Goal: Task Accomplishment & Management: Use online tool/utility

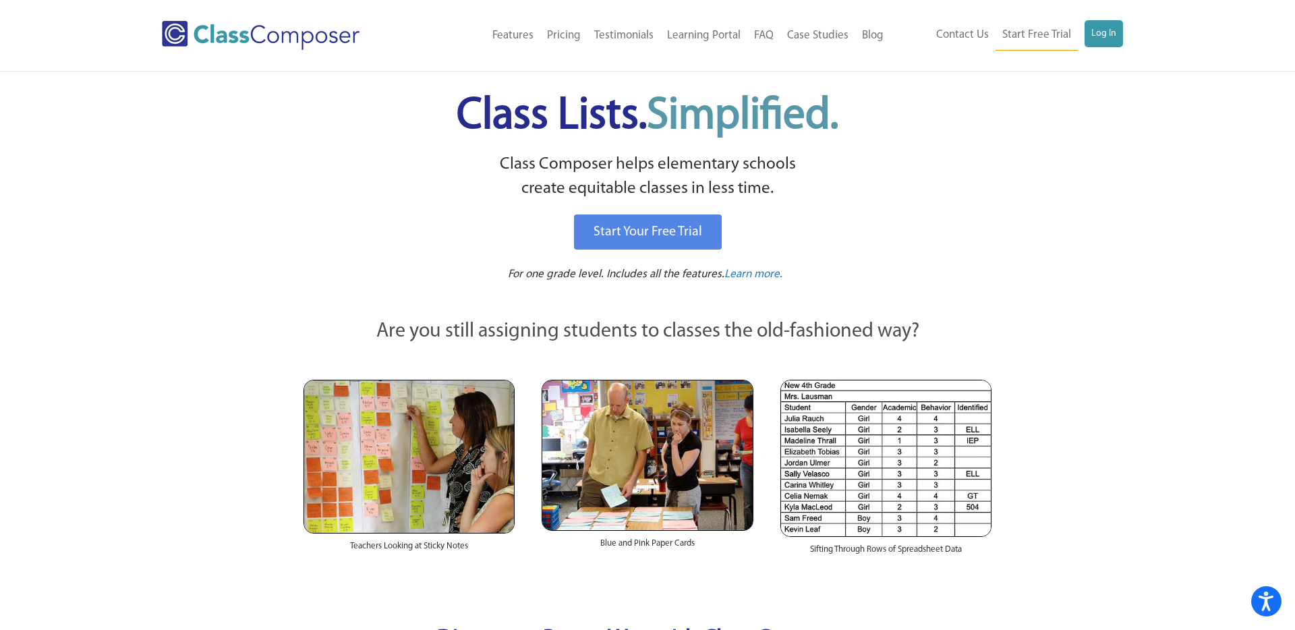
click at [970, 49] on ul "Contact Us Start Free Trial Log In" at bounding box center [1026, 35] width 194 height 30
click at [970, 45] on link "Log In" at bounding box center [1103, 33] width 38 height 27
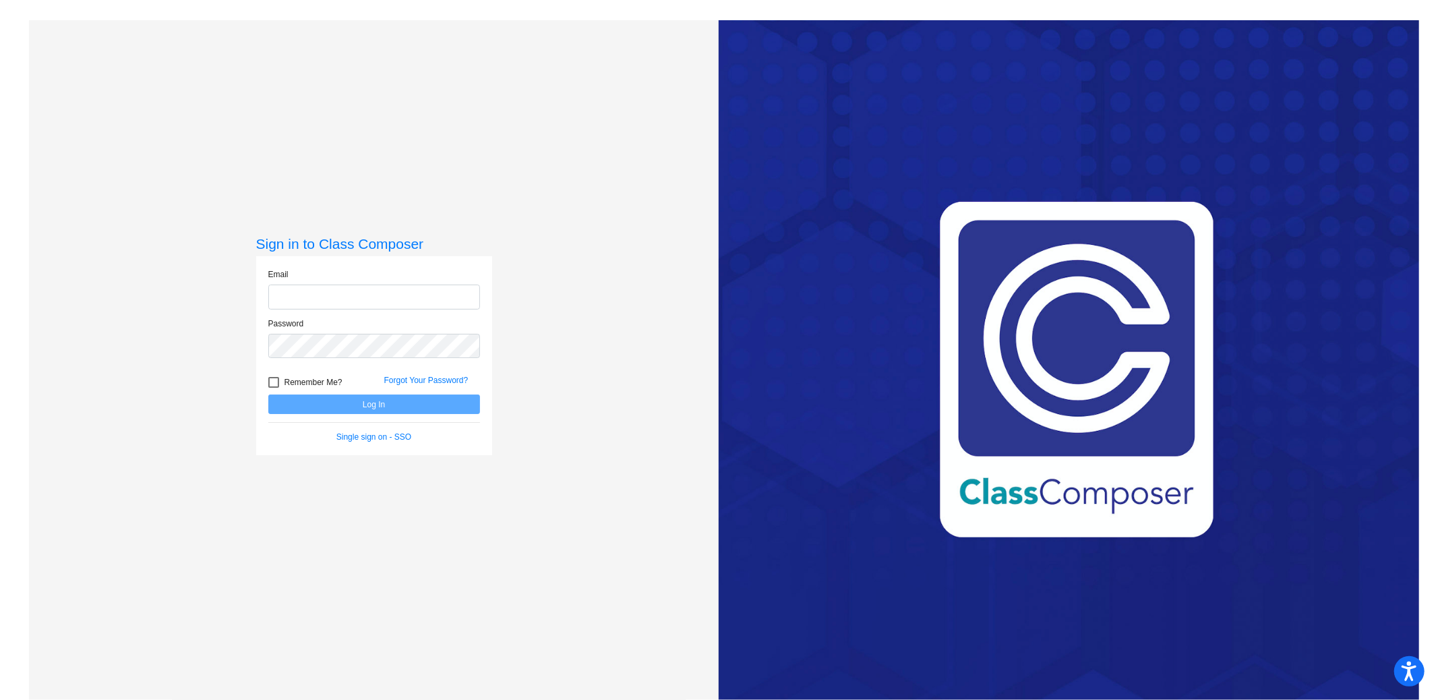
click at [353, 287] on input "email" at bounding box center [374, 297] width 212 height 25
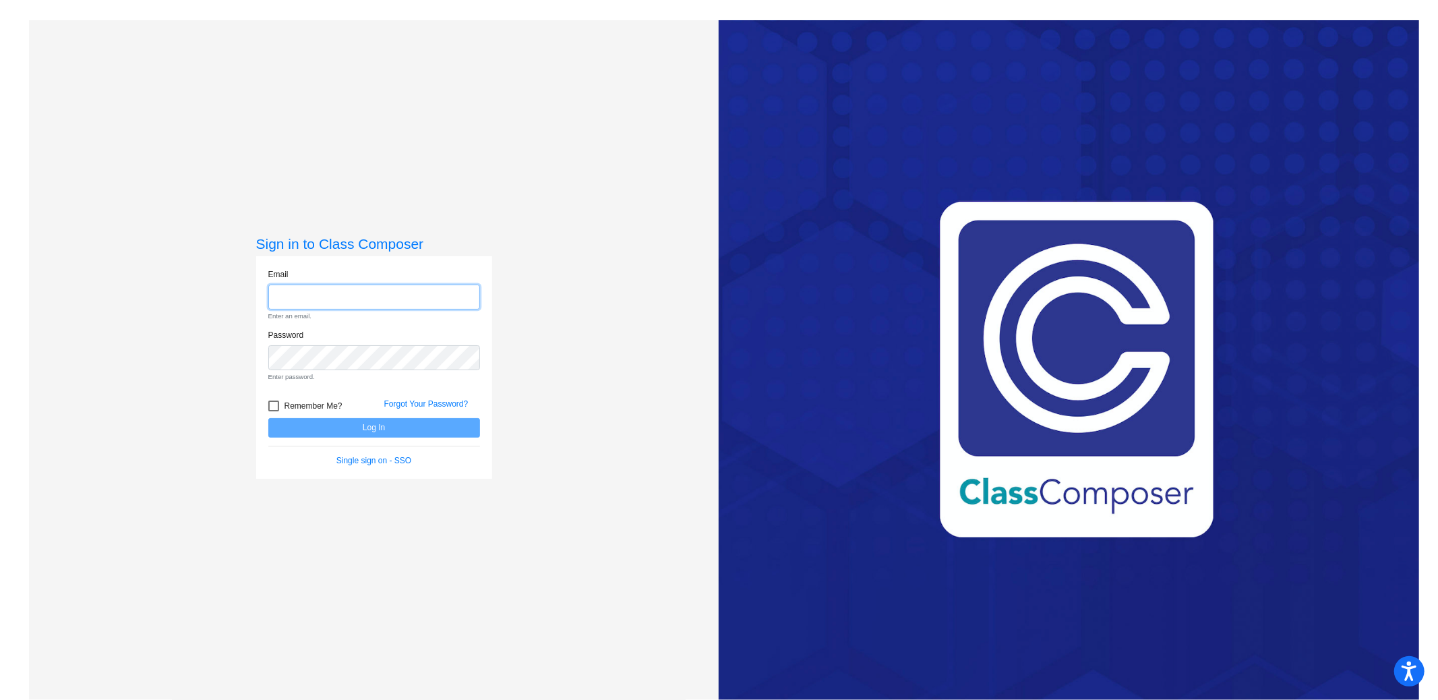
type input "[EMAIL_ADDRESS][DOMAIN_NAME]"
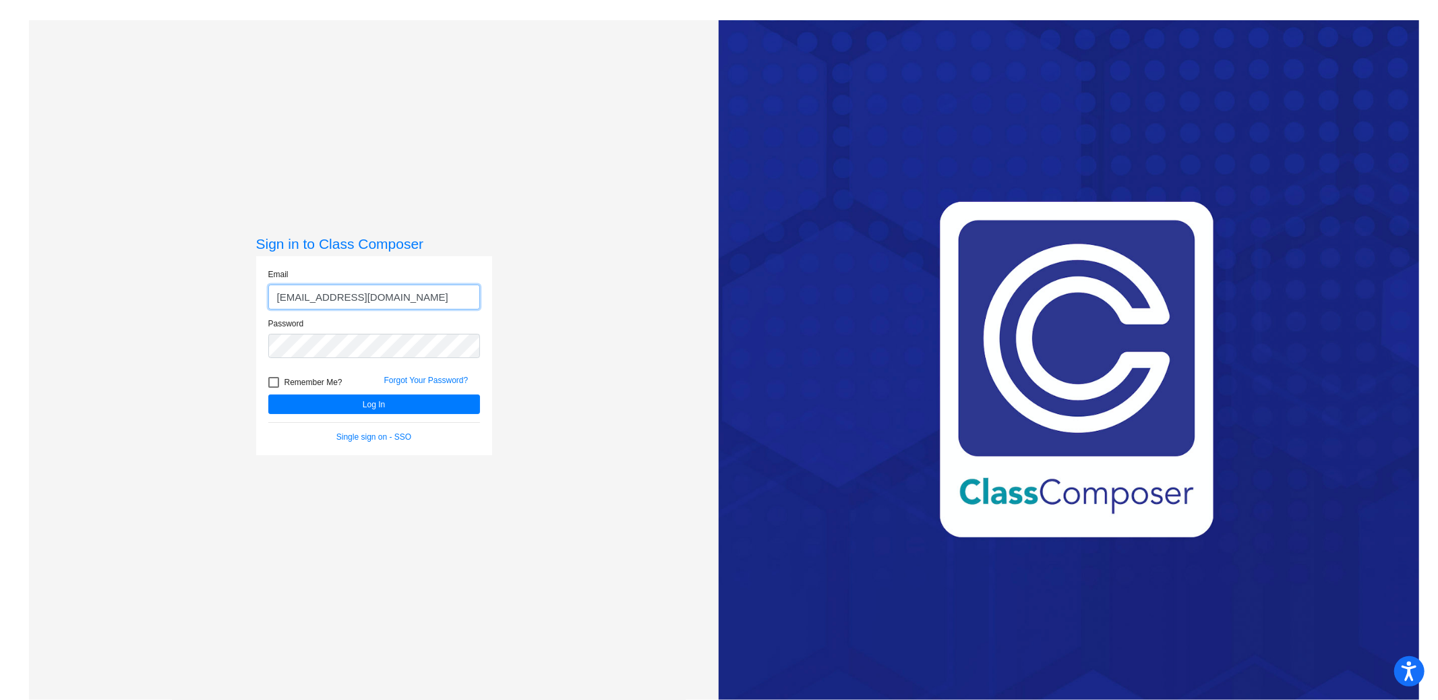
click at [268, 394] on button "Log In" at bounding box center [374, 404] width 212 height 20
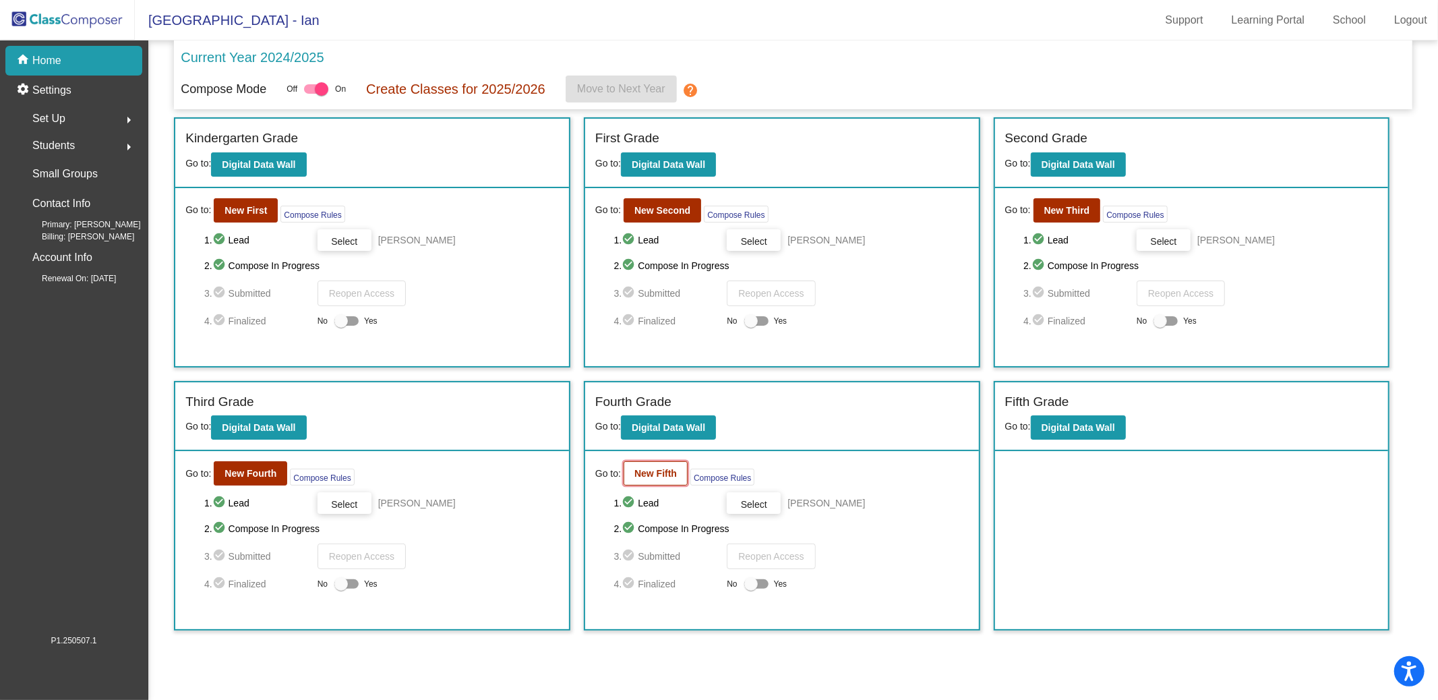
click at [662, 463] on button "New Fifth" at bounding box center [656, 473] width 64 height 24
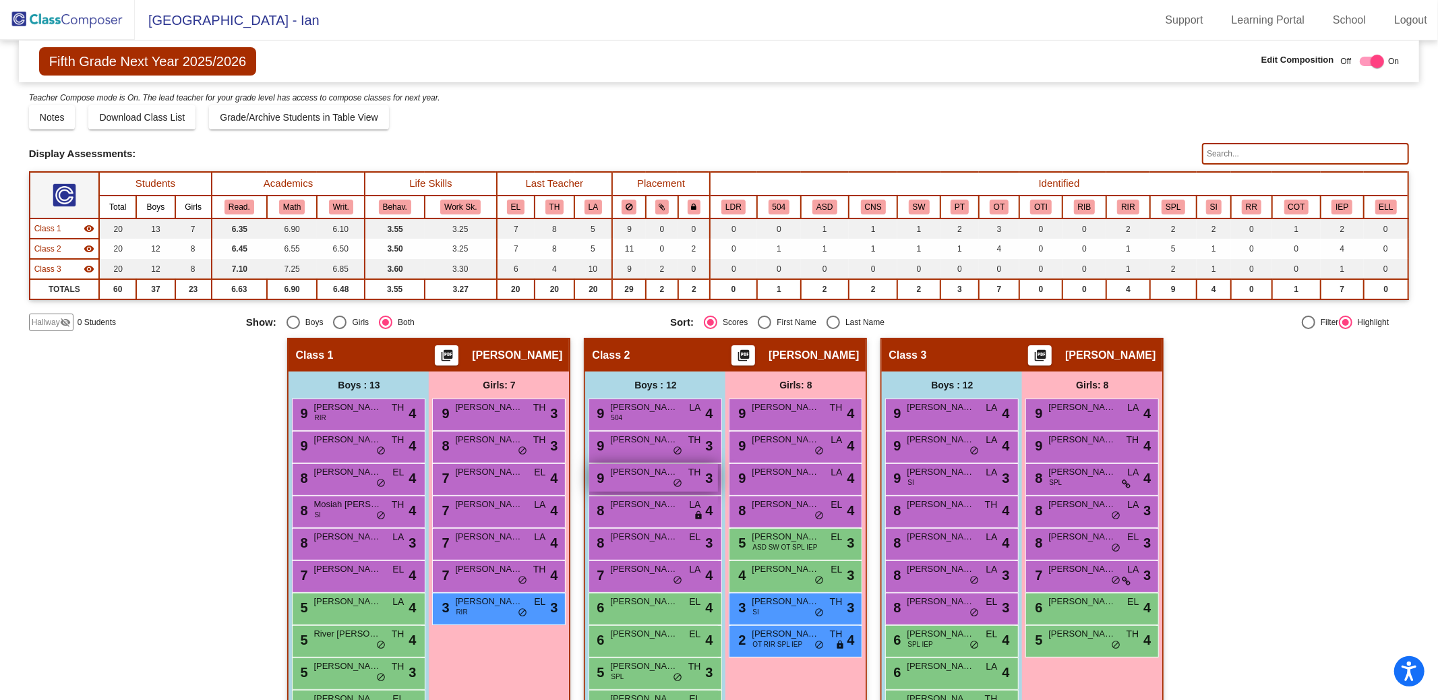
click at [628, 475] on span "[PERSON_NAME]" at bounding box center [643, 471] width 67 height 13
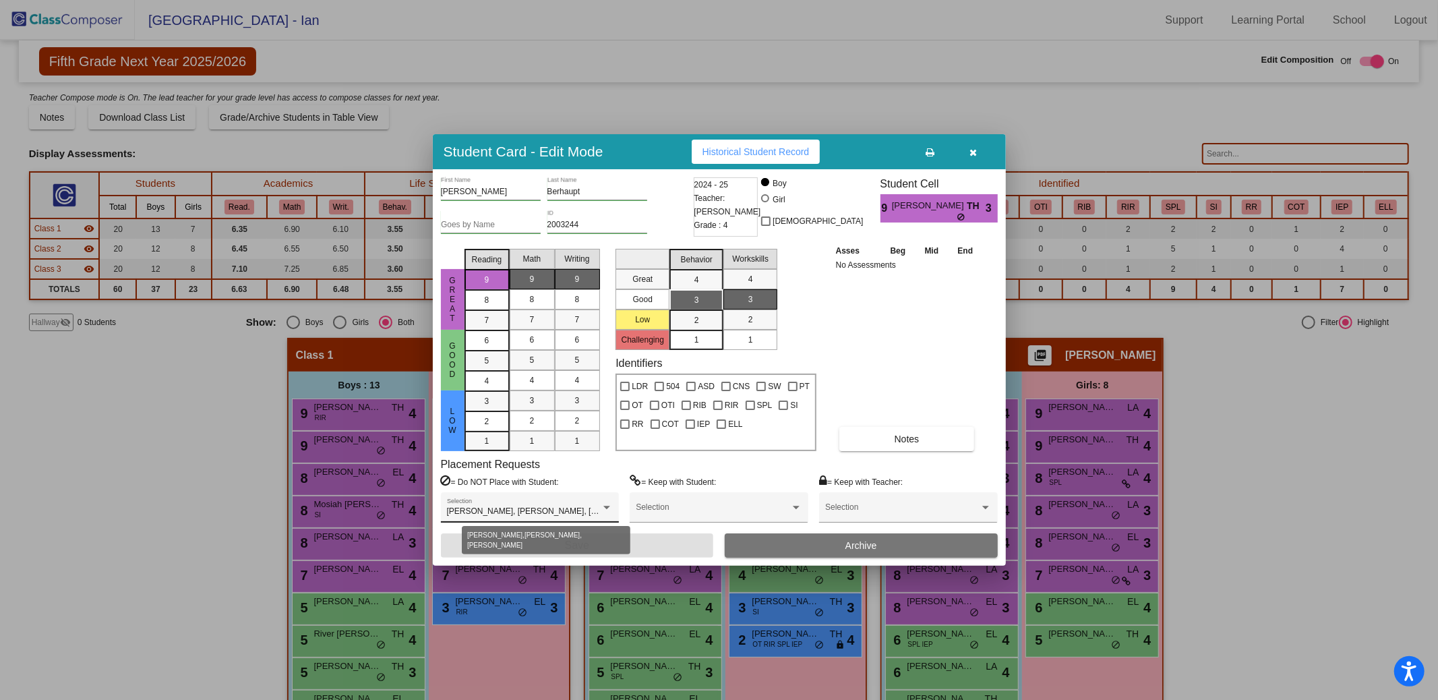
click at [608, 510] on div at bounding box center [607, 507] width 12 height 9
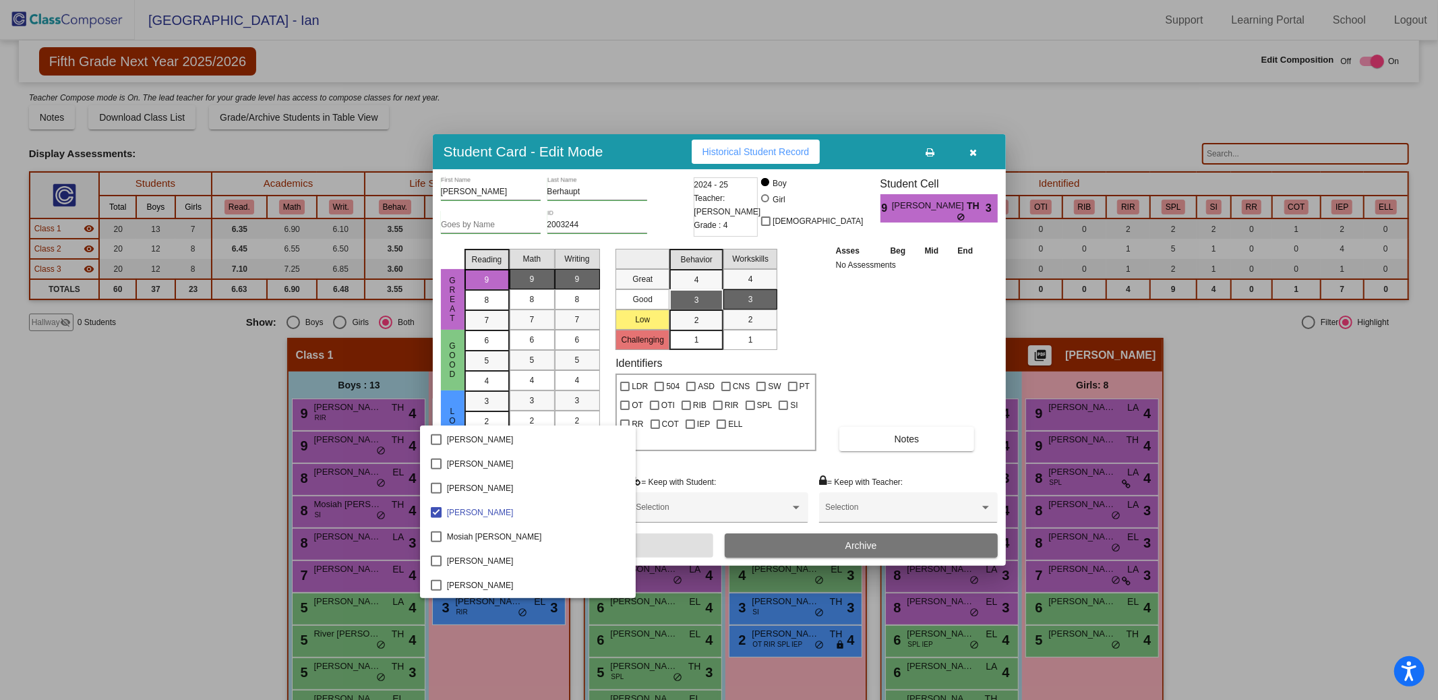
scroll to position [748, 0]
click at [1214, 443] on div at bounding box center [719, 350] width 1438 height 700
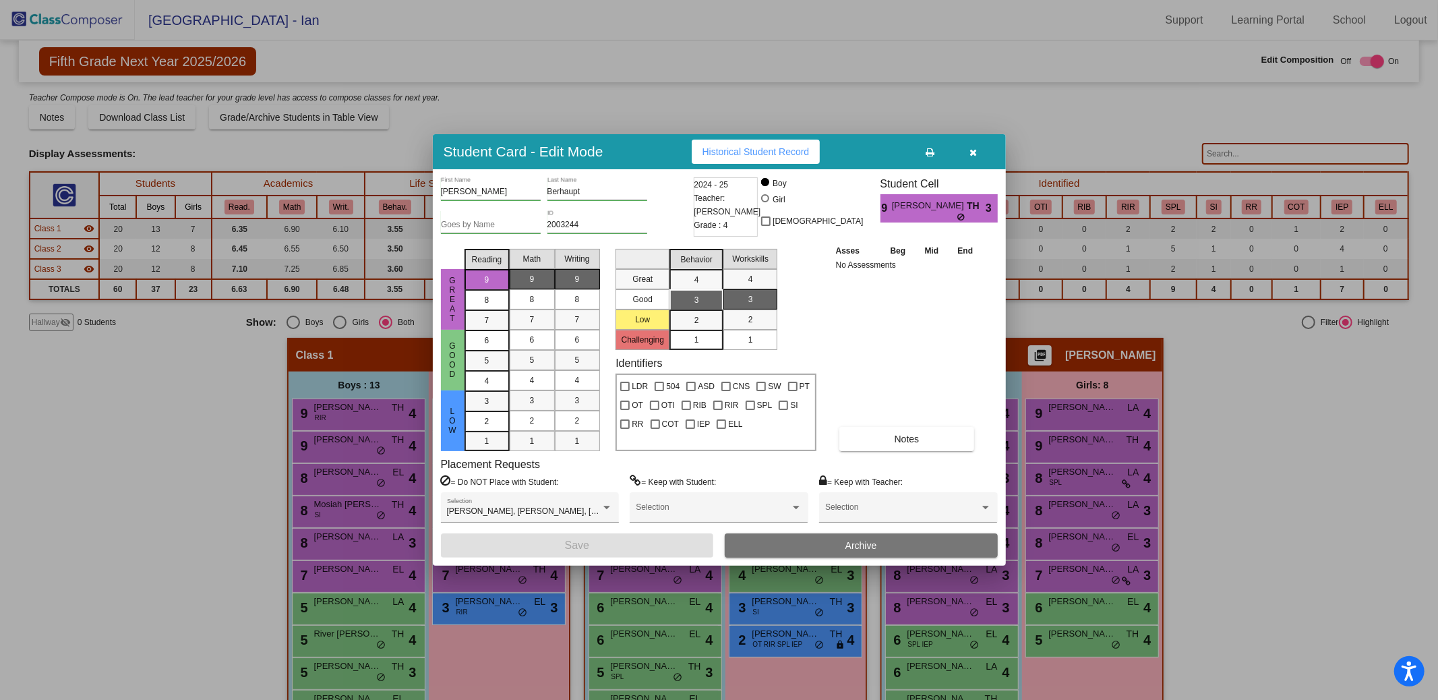
click at [1214, 443] on div at bounding box center [719, 350] width 1438 height 700
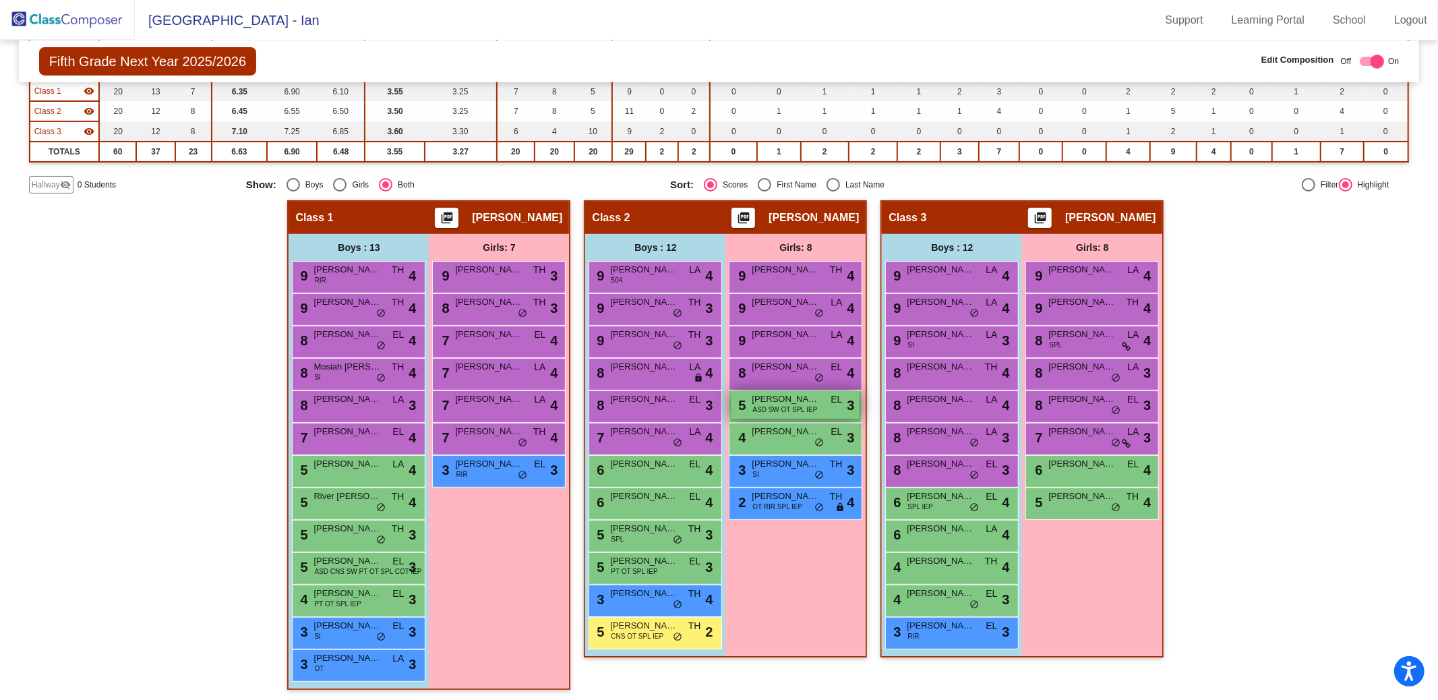
scroll to position [137, 0]
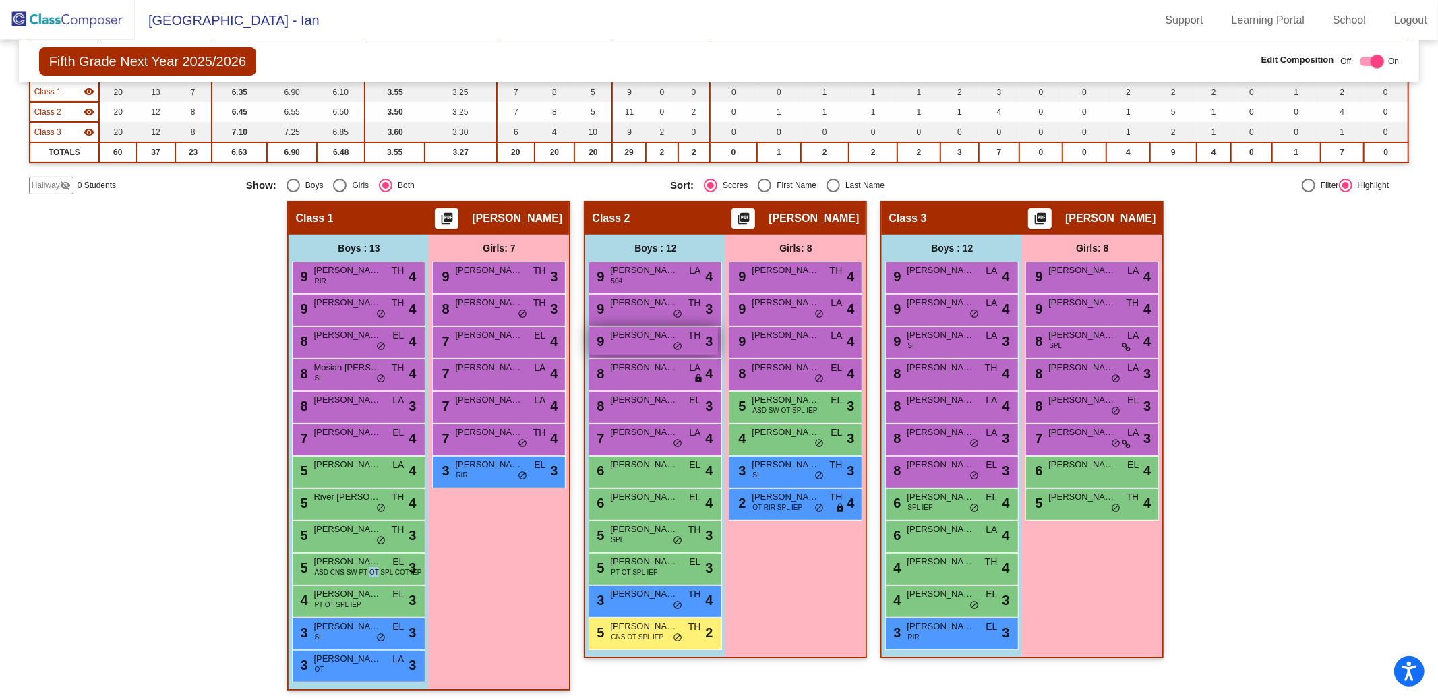
click at [618, 338] on div "9 [PERSON_NAME] TH lock do_not_disturb_alt 3" at bounding box center [653, 341] width 129 height 28
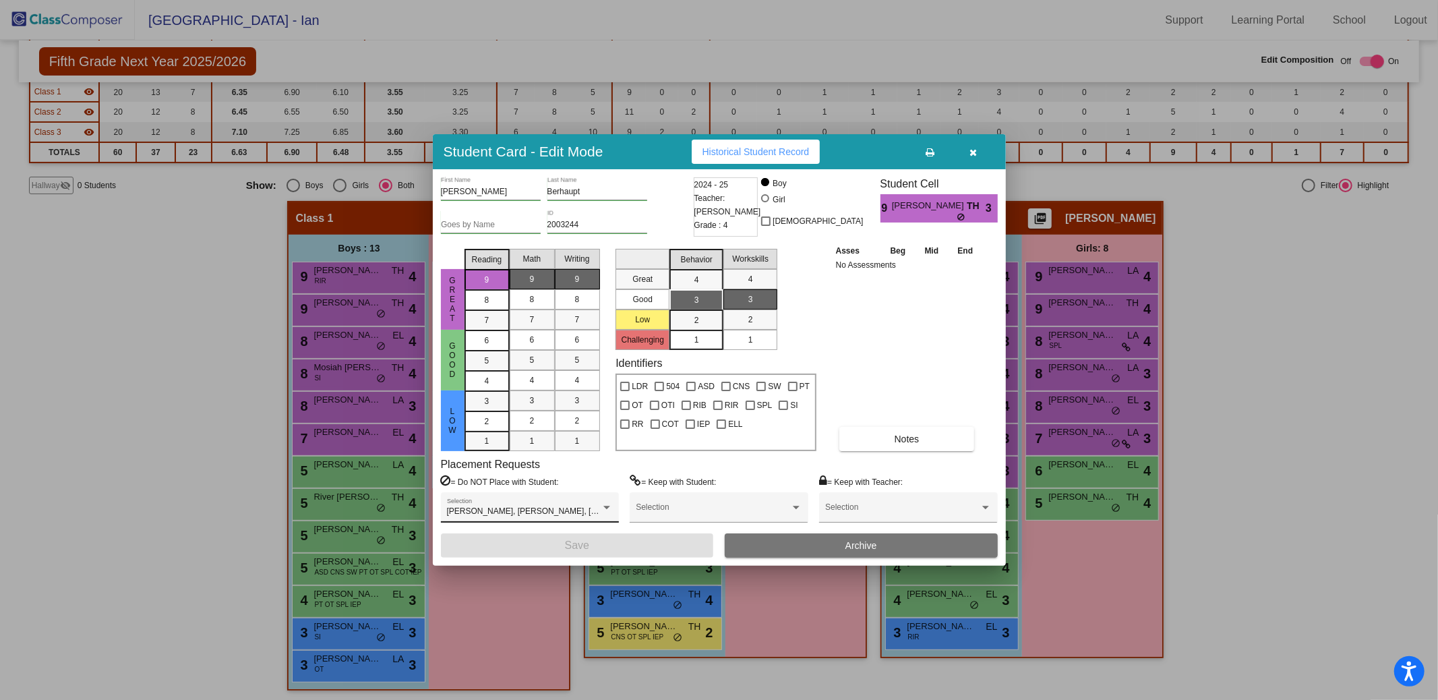
click at [577, 500] on div "[PERSON_NAME], [PERSON_NAME], [PERSON_NAME] Selection" at bounding box center [530, 510] width 166 height 24
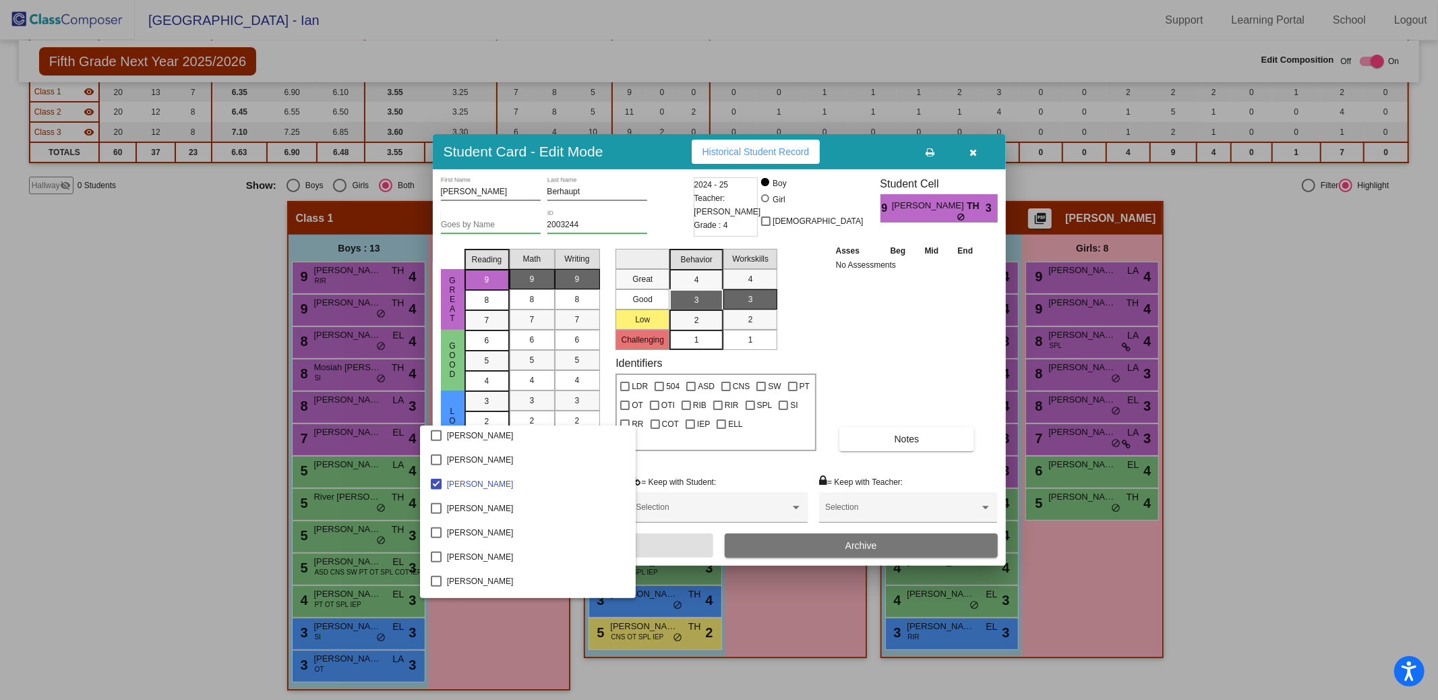
scroll to position [981, 0]
